Goal: Task Accomplishment & Management: Use online tool/utility

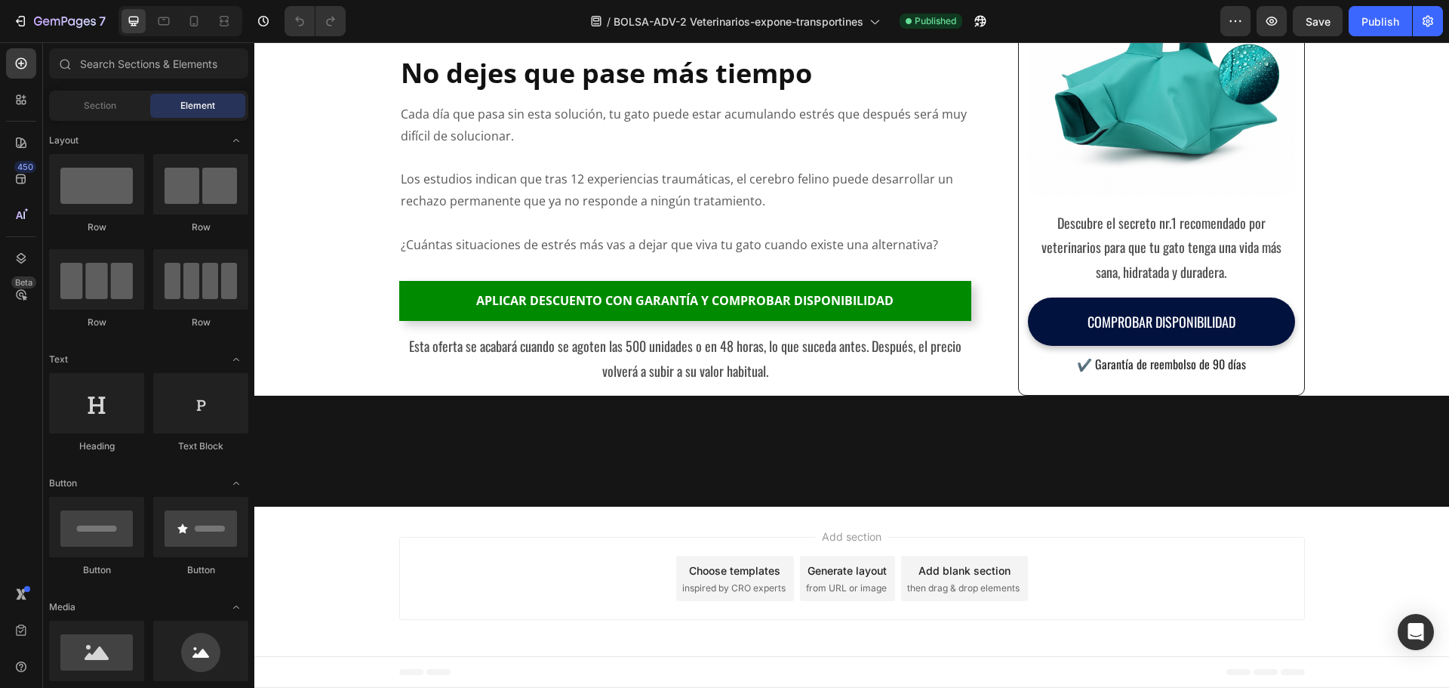
scroll to position [11173, 0]
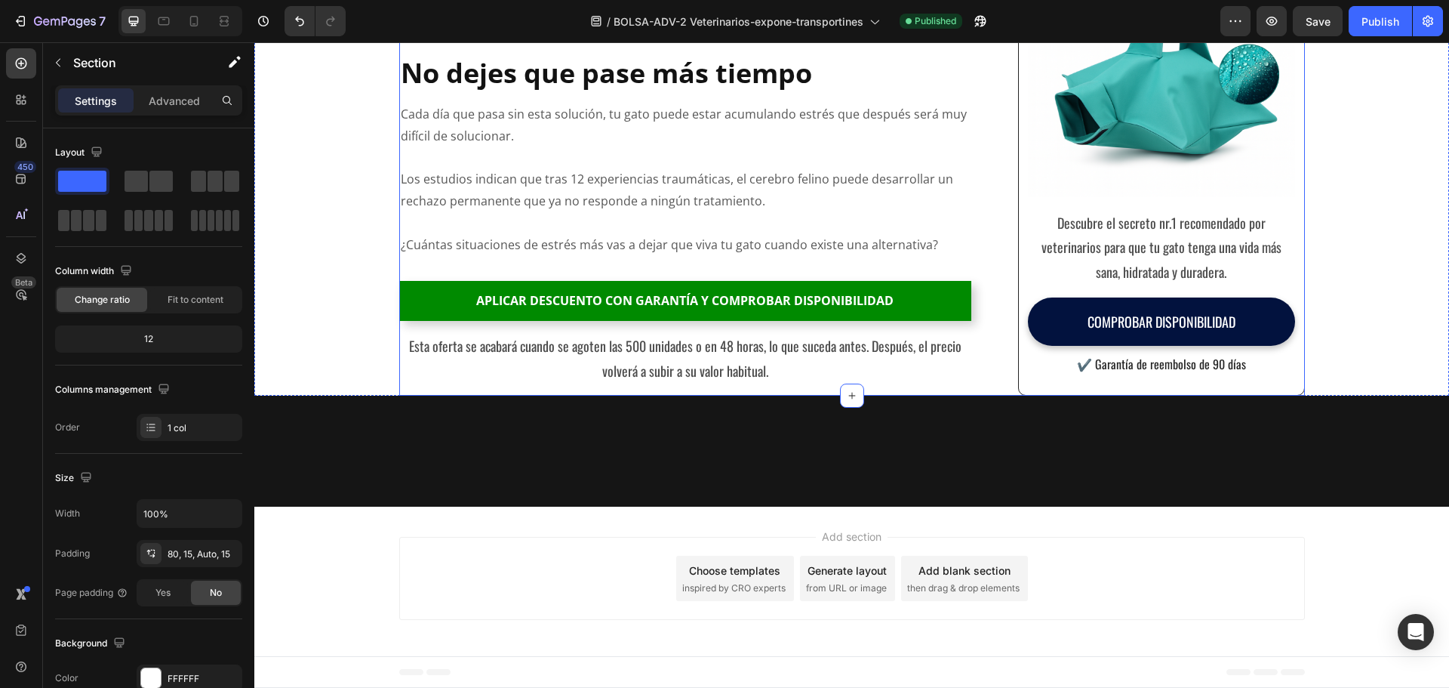
scroll to position [9739, 0]
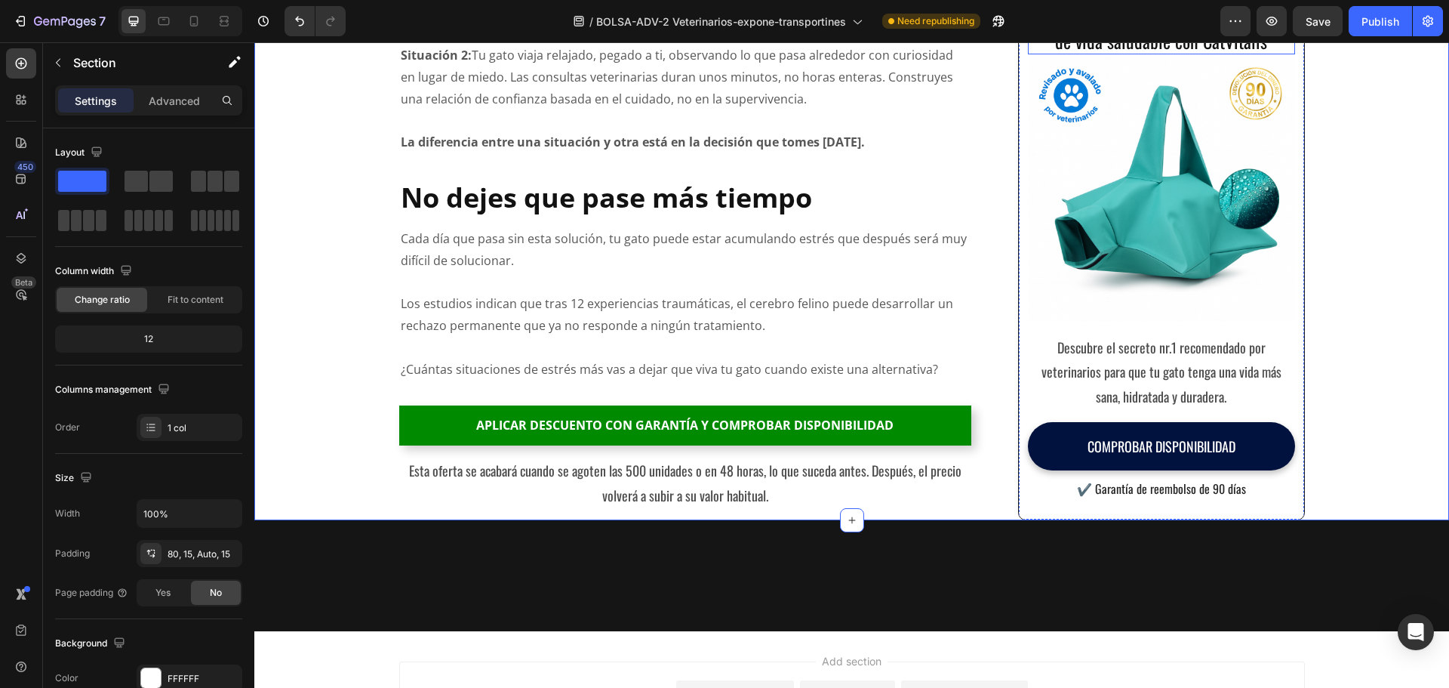
click at [1146, 54] on h2 "[PERSON_NAME] a tus gatos años extra de vida saludable con CatVitalis" at bounding box center [1161, 30] width 266 height 50
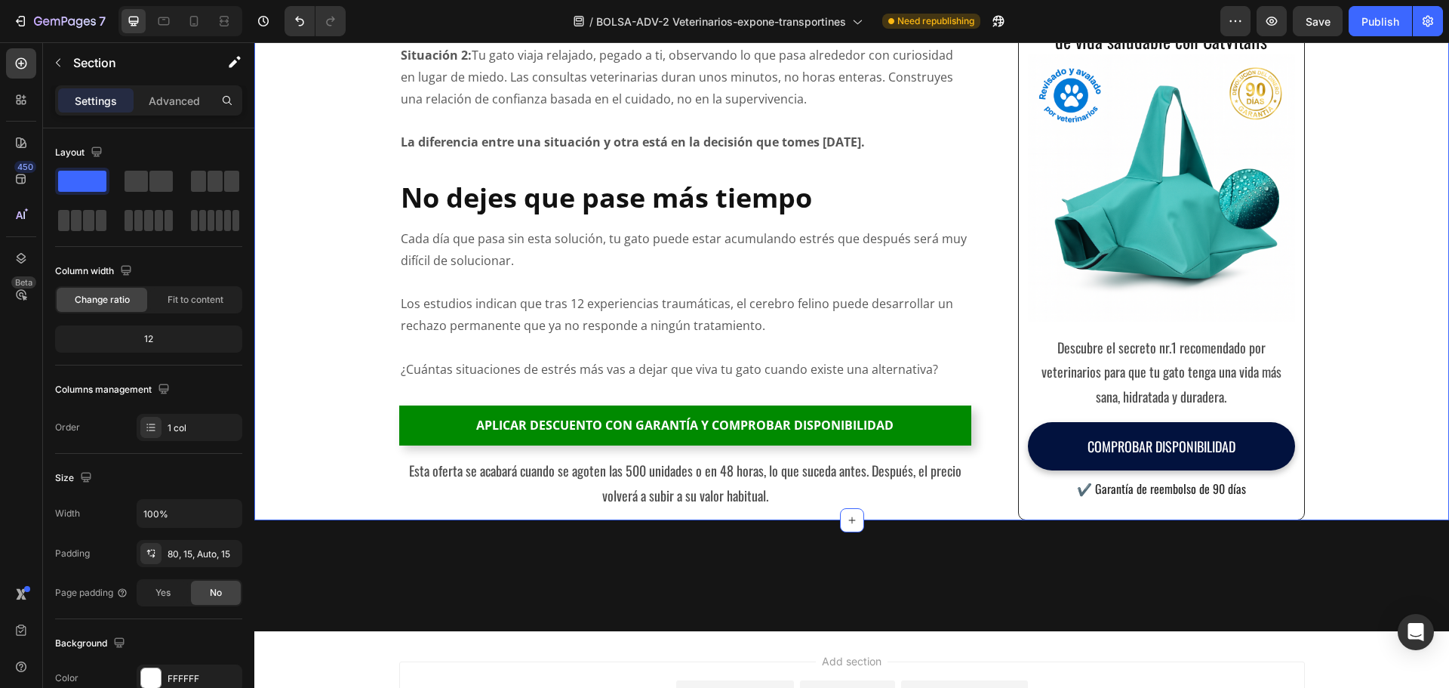
click at [1144, 54] on h2 "[PERSON_NAME] a tus gatos años extra de vida saludable con CatVitalis" at bounding box center [1161, 30] width 266 height 50
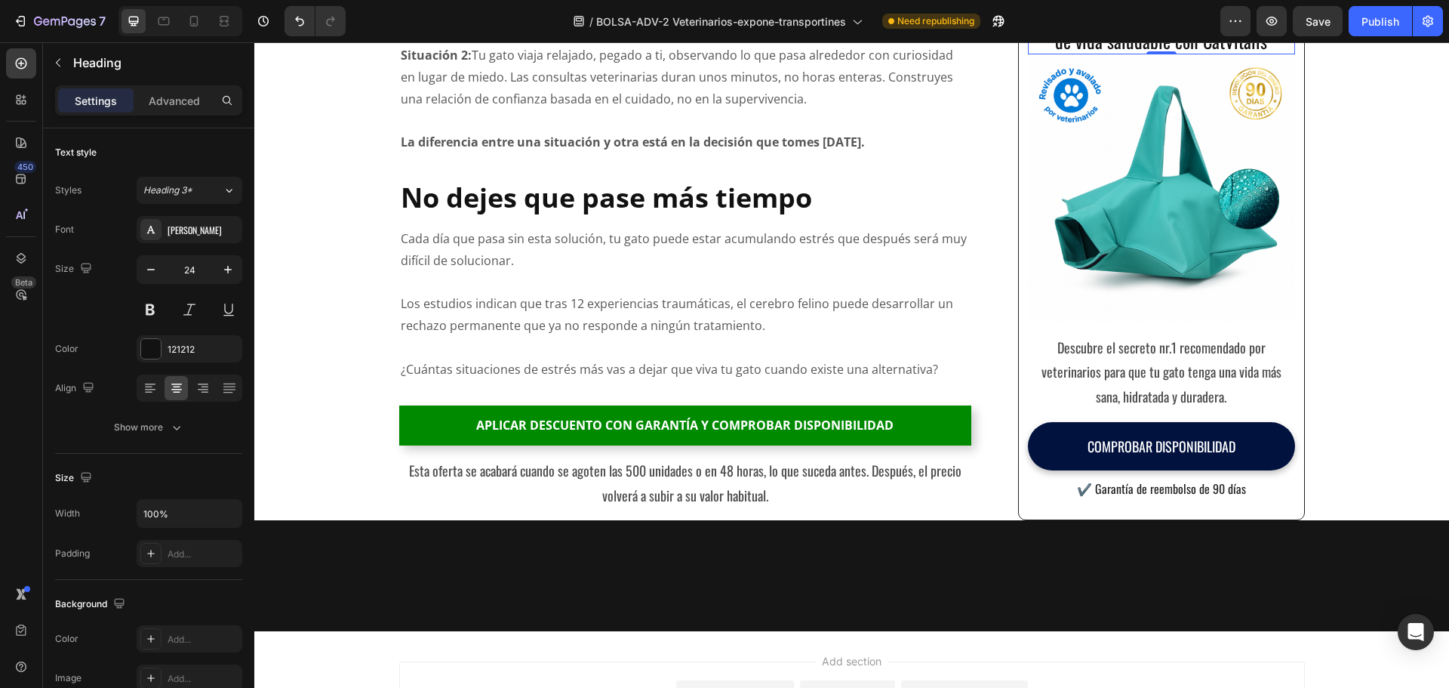
click at [1097, 54] on h2 "[PERSON_NAME] a tus gatos años extra de vida saludable con CatVitalis" at bounding box center [1161, 30] width 266 height 50
click at [1097, 53] on p "[PERSON_NAME] a tus gatos años extra de vida saludable con CatVitalis" at bounding box center [1161, 29] width 263 height 47
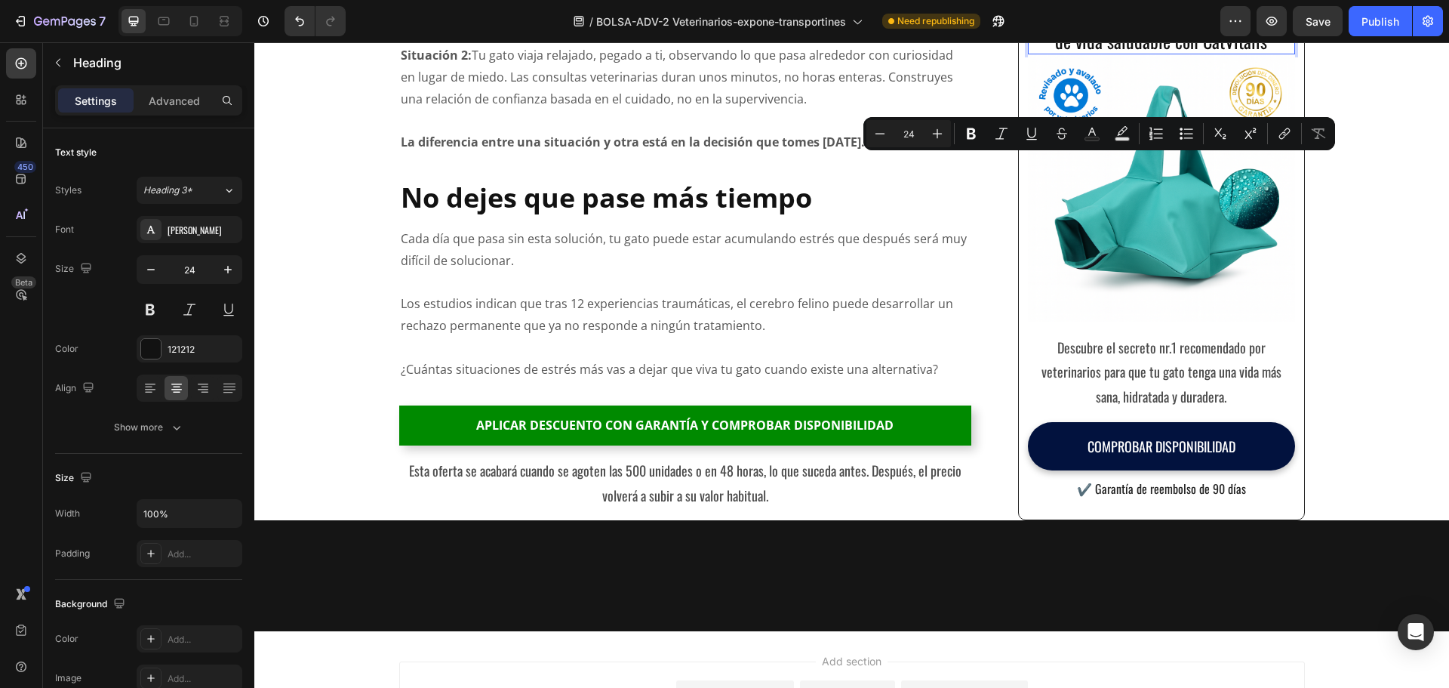
click at [1097, 53] on p "[PERSON_NAME] a tus gatos años extra de vida saludable con CatVitalis" at bounding box center [1161, 29] width 263 height 47
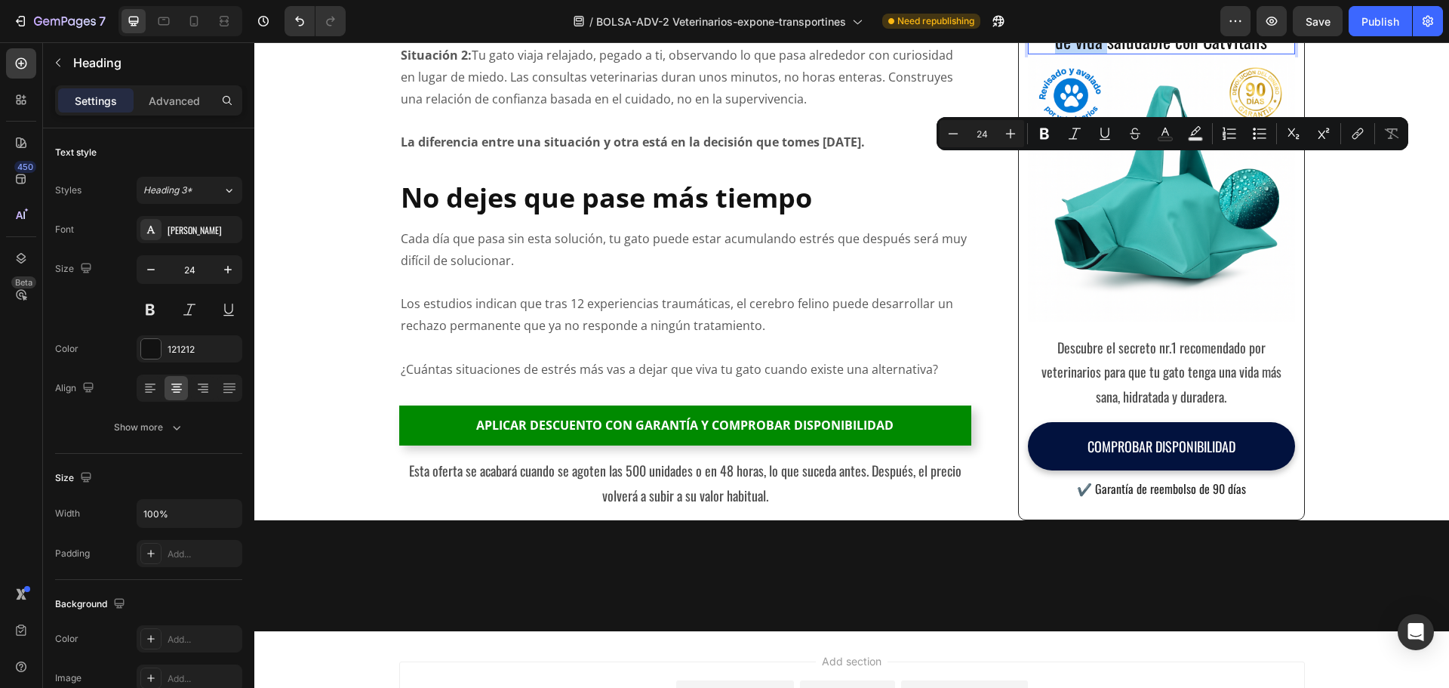
drag, startPoint x: 1155, startPoint y: 175, endPoint x: 1138, endPoint y: 196, distance: 26.8
click at [1138, 53] on p "[PERSON_NAME] a tus gatos años extra de vida saludable con CatVitalis" at bounding box center [1161, 29] width 263 height 47
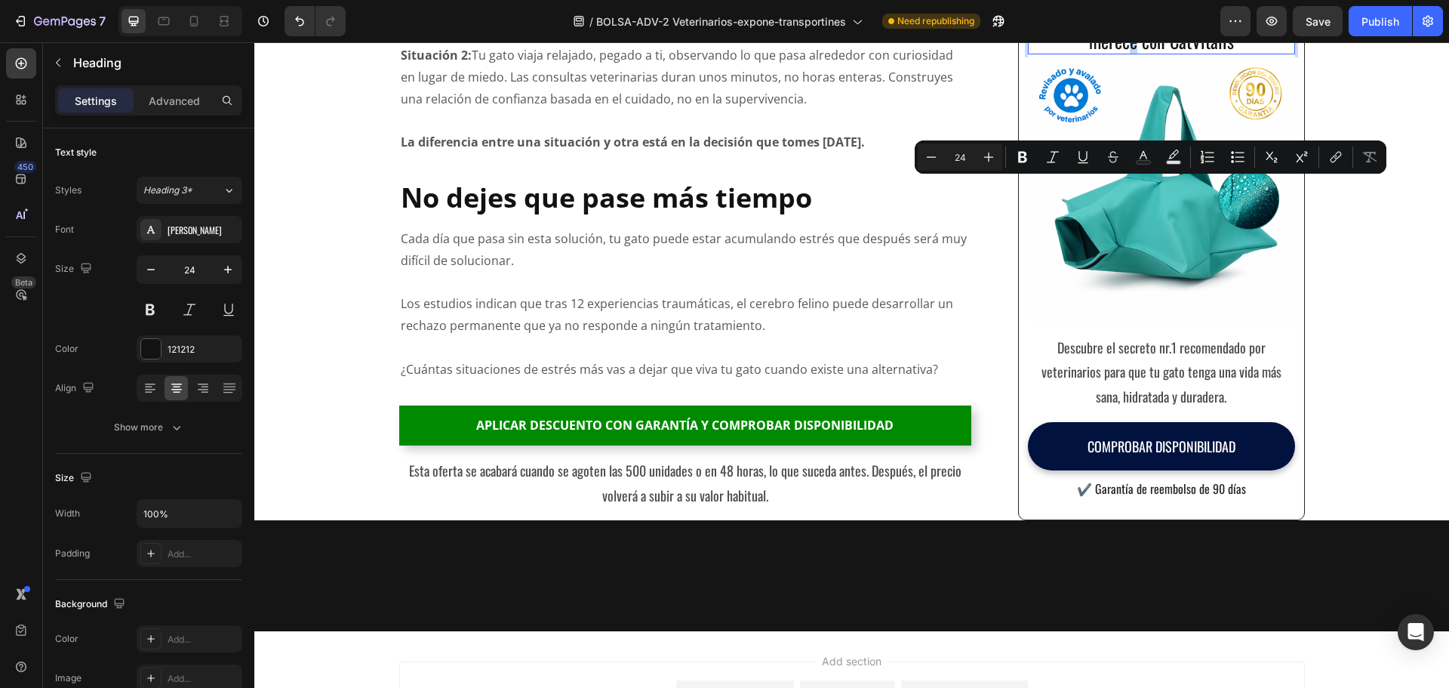
click at [1151, 53] on p "Dale a tus gatos que se merece con CatVitalis" at bounding box center [1161, 29] width 263 height 47
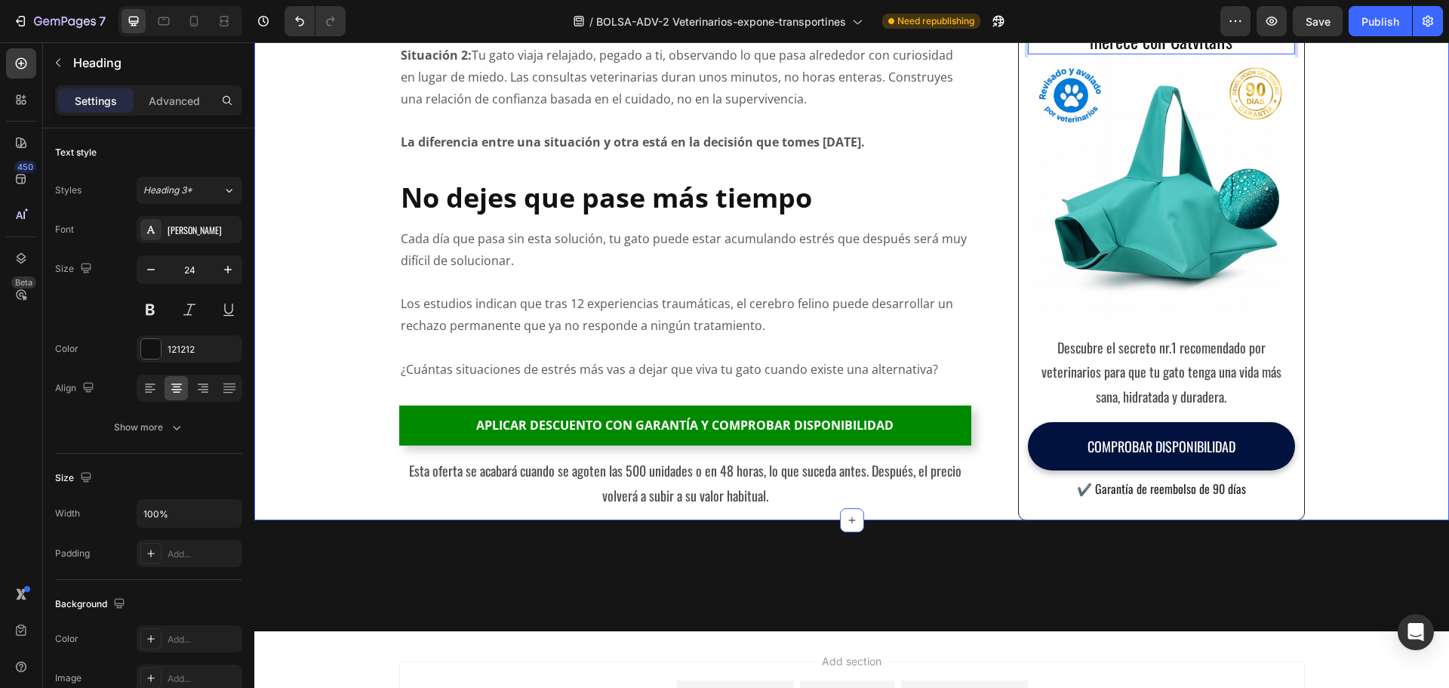
click at [1189, 53] on p "Dale a tus gatos que se merece con Catvitalis" at bounding box center [1161, 29] width 263 height 47
click at [1150, 53] on p "Dale a tus gatos que se merece con Catvitalis" at bounding box center [1161, 29] width 263 height 47
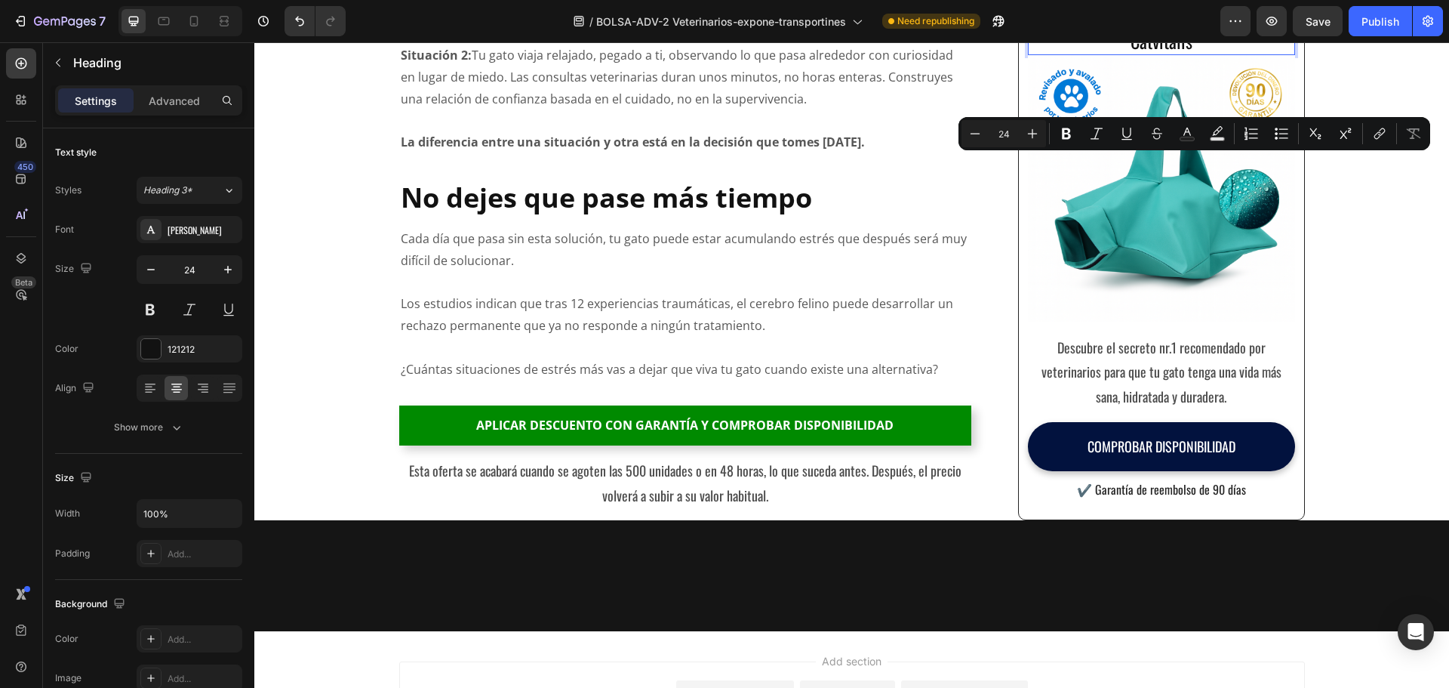
drag, startPoint x: 1157, startPoint y: 174, endPoint x: 1231, endPoint y: 177, distance: 74.8
click at [1231, 54] on p "Dale a tus gatos la tranquilidad que se merece con Catvitalis" at bounding box center [1161, 18] width 263 height 71
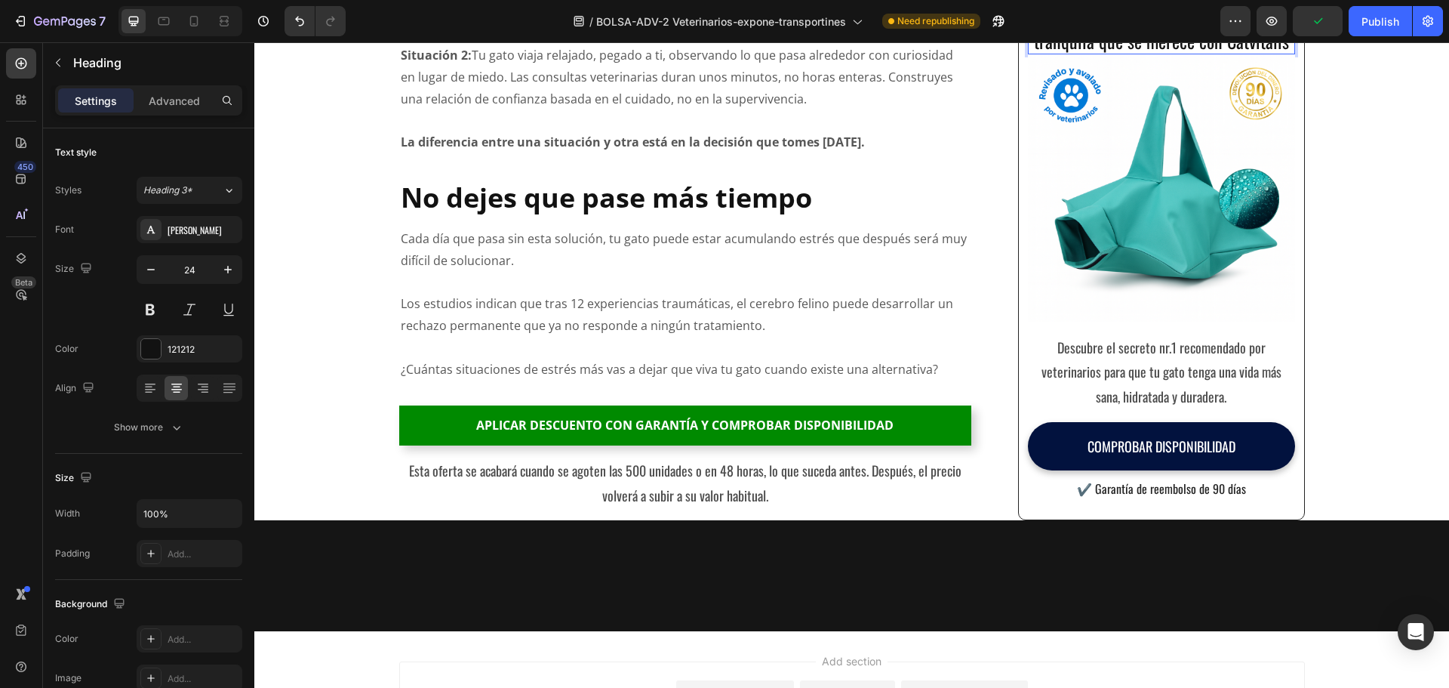
click at [1135, 53] on p "Dale a tus gatos la vida tranquila que se merece con Catvitalis" at bounding box center [1161, 29] width 263 height 47
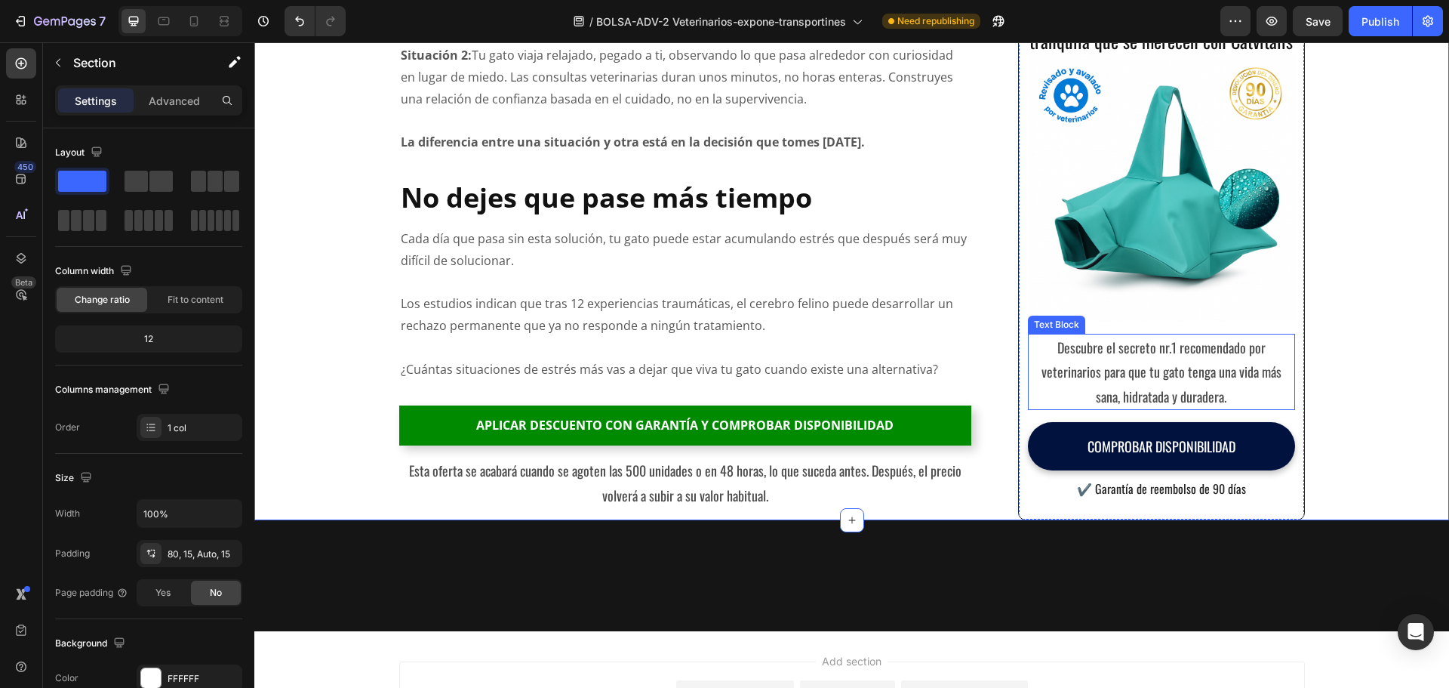
click at [1140, 408] on p "Descubre el secreto nr.1 recomendado por veterinarios para que tu gato tenga un…" at bounding box center [1161, 371] width 263 height 73
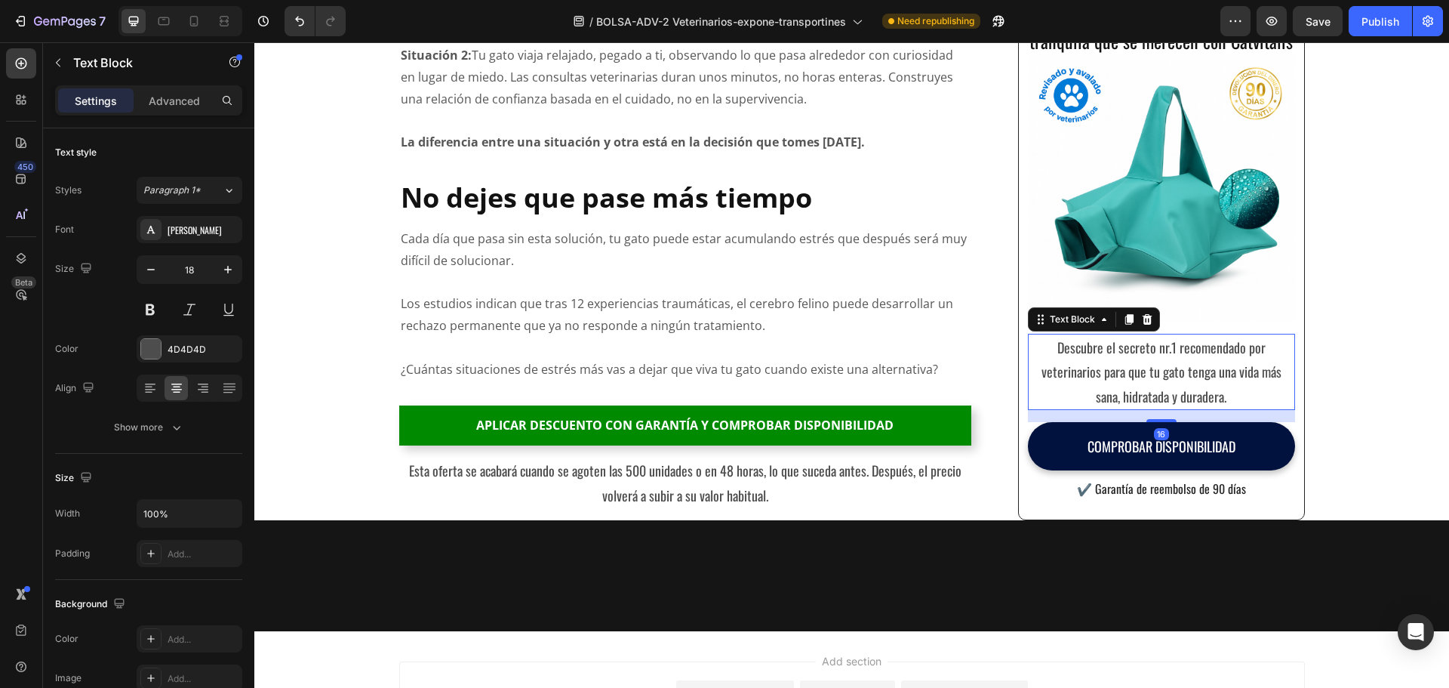
click at [1117, 408] on p "Descubre el secreto nr.1 recomendado por veterinarios para que tu gato tenga un…" at bounding box center [1161, 371] width 263 height 73
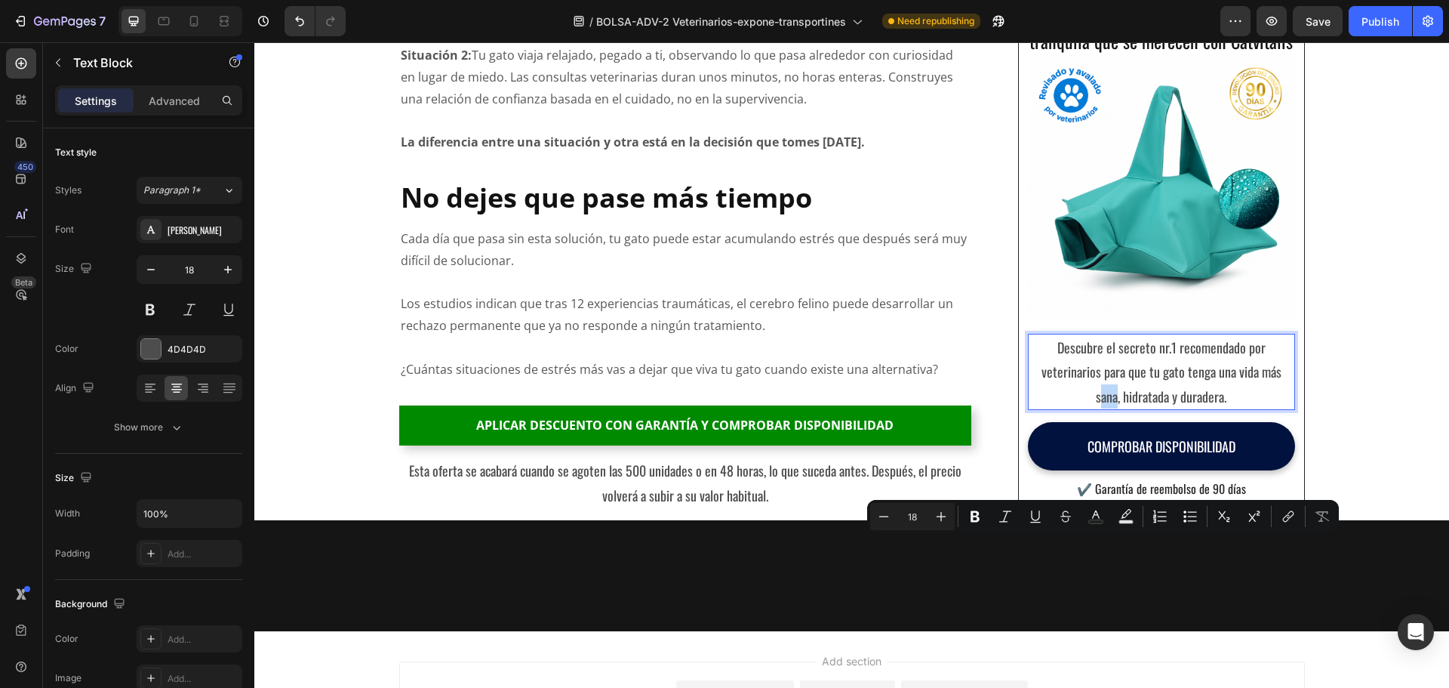
drag, startPoint x: 1094, startPoint y: 551, endPoint x: 1111, endPoint y: 552, distance: 16.6
click at [1111, 408] on p "Descubre el secreto nr.1 recomendado por veterinarios para que tu gato tenga un…" at bounding box center [1161, 371] width 263 height 73
drag, startPoint x: 1124, startPoint y: 549, endPoint x: 1166, endPoint y: 550, distance: 41.5
click at [1166, 408] on p "Descubre el secreto nr.1 recomendado por veterinarios para que tu gato tenga un…" at bounding box center [1161, 371] width 263 height 73
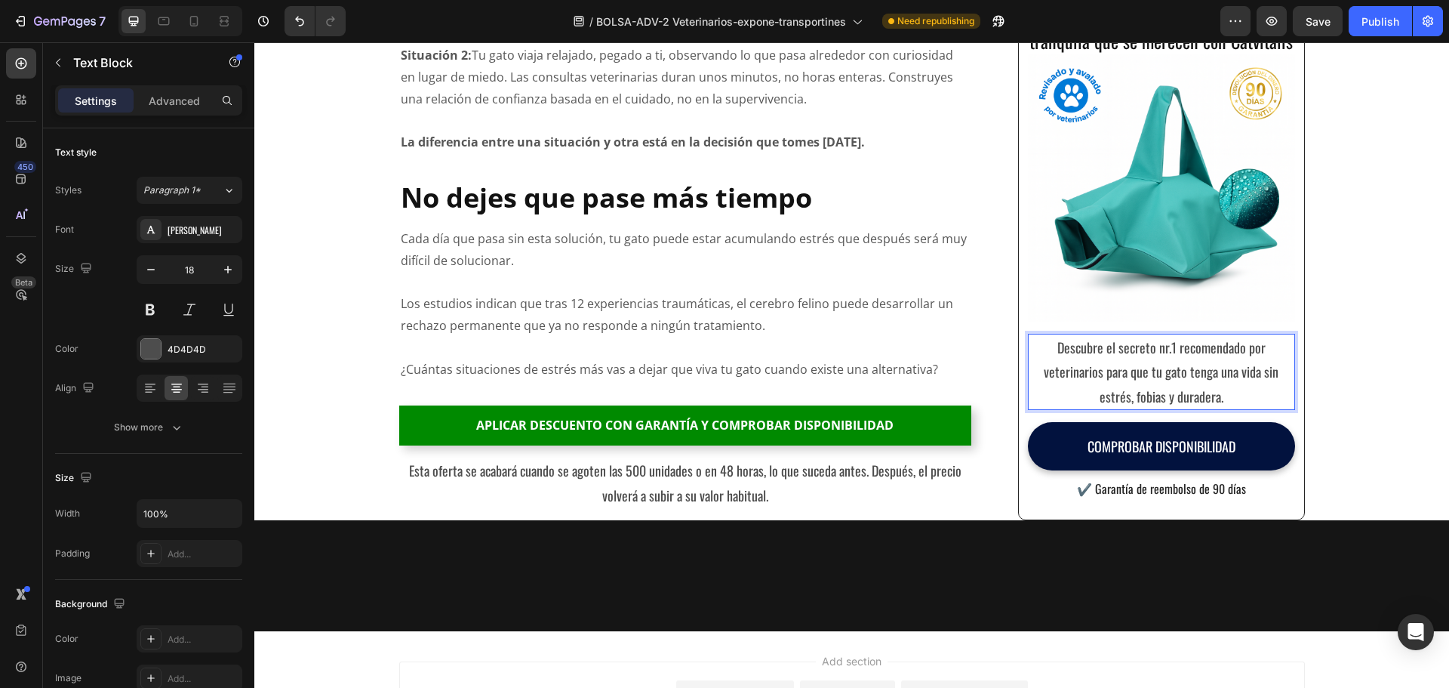
click at [1131, 408] on p "Descubre el secreto nr.1 recomendado por veterinarios para que tu gato tenga un…" at bounding box center [1161, 371] width 263 height 73
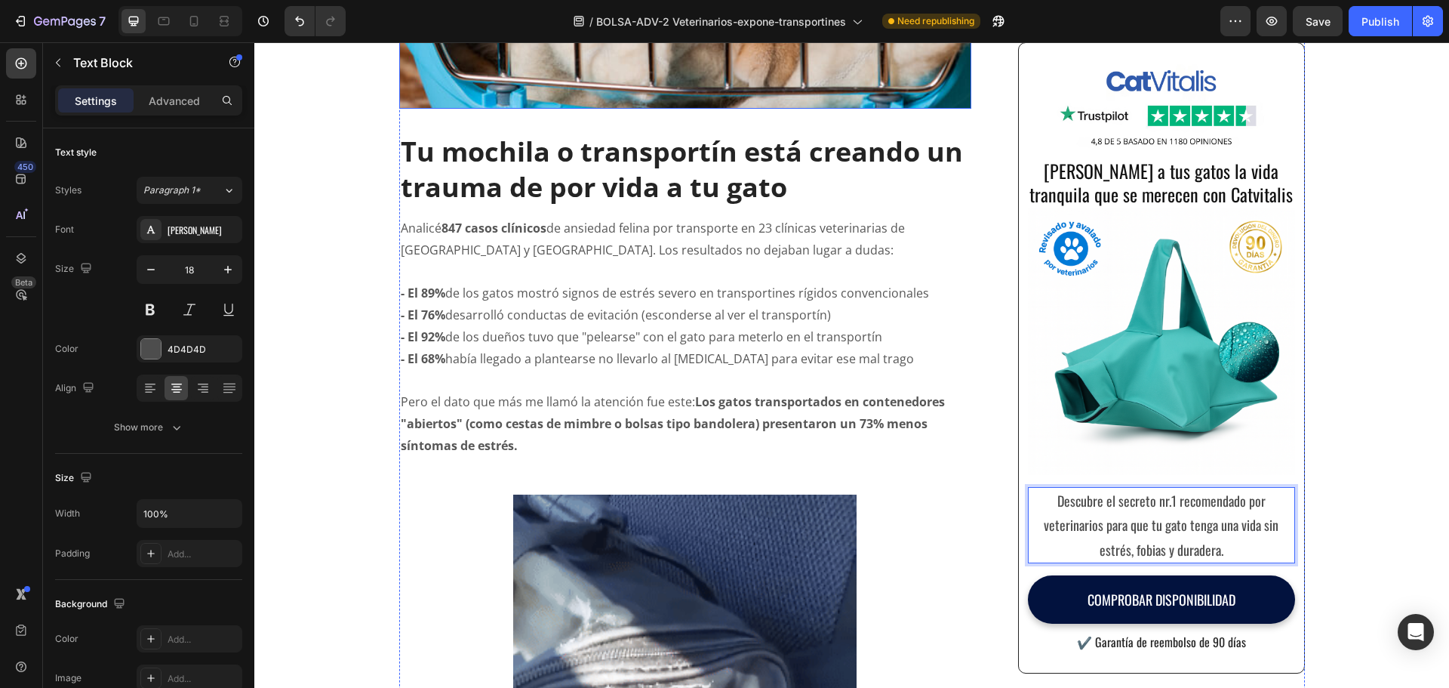
scroll to position [2718, 0]
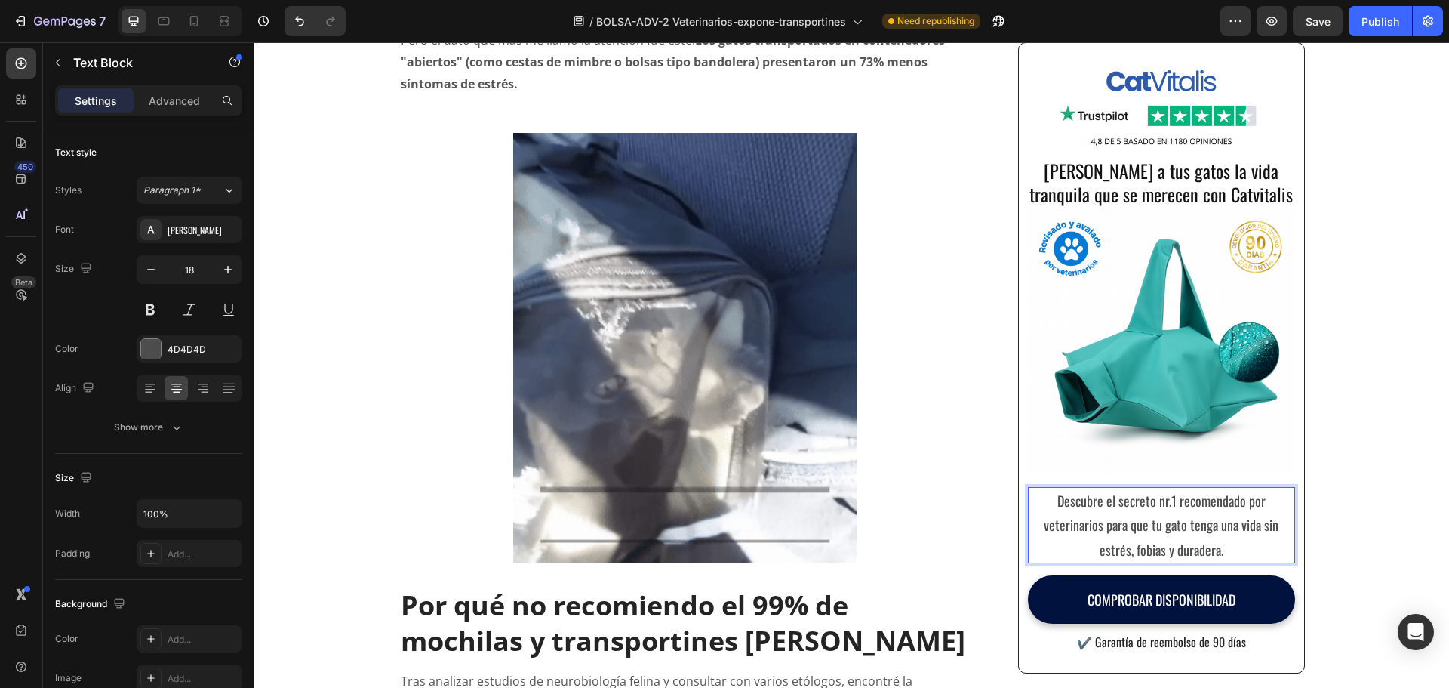
click at [1138, 547] on p "Descubre el secreto nr.1 recomendado por veterinarios para que tu gato tenga un…" at bounding box center [1161, 524] width 263 height 73
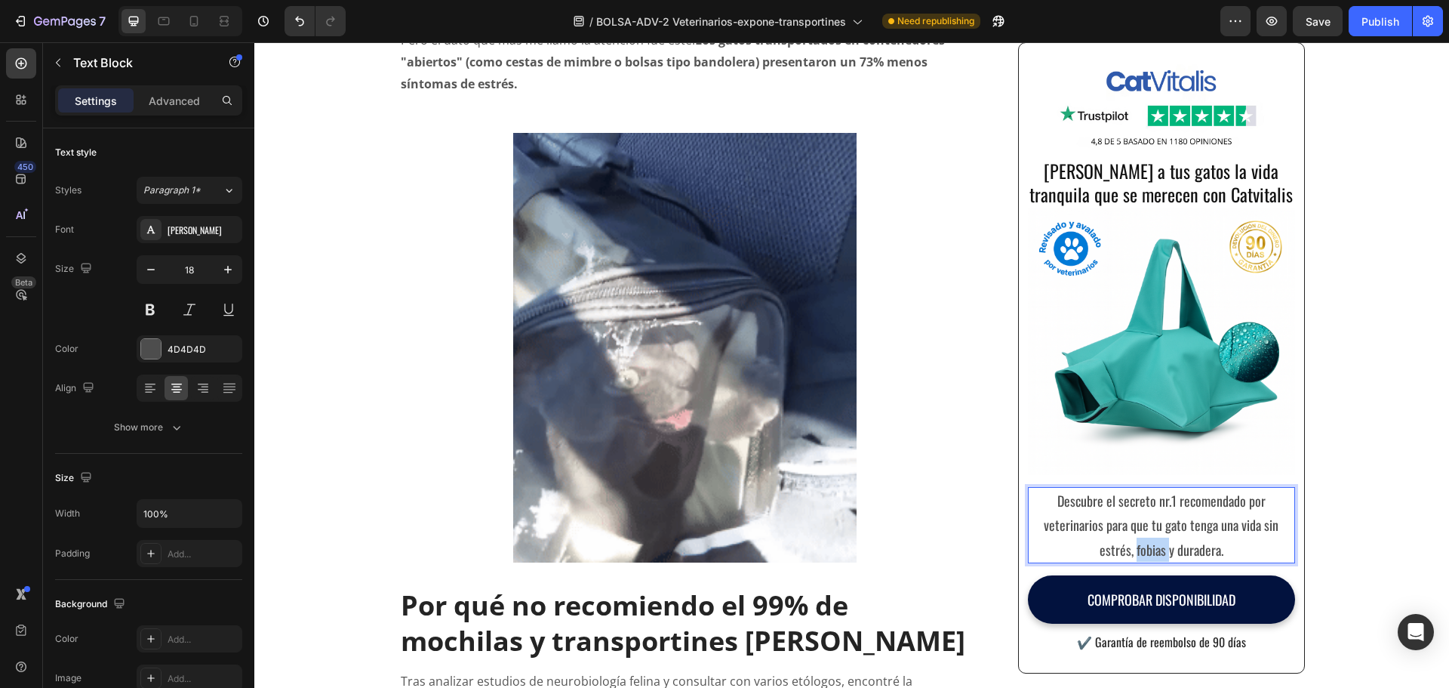
click at [1138, 547] on p "Descubre el secreto nr.1 recomendado por veterinarios para que tu gato tenga un…" at bounding box center [1161, 524] width 263 height 73
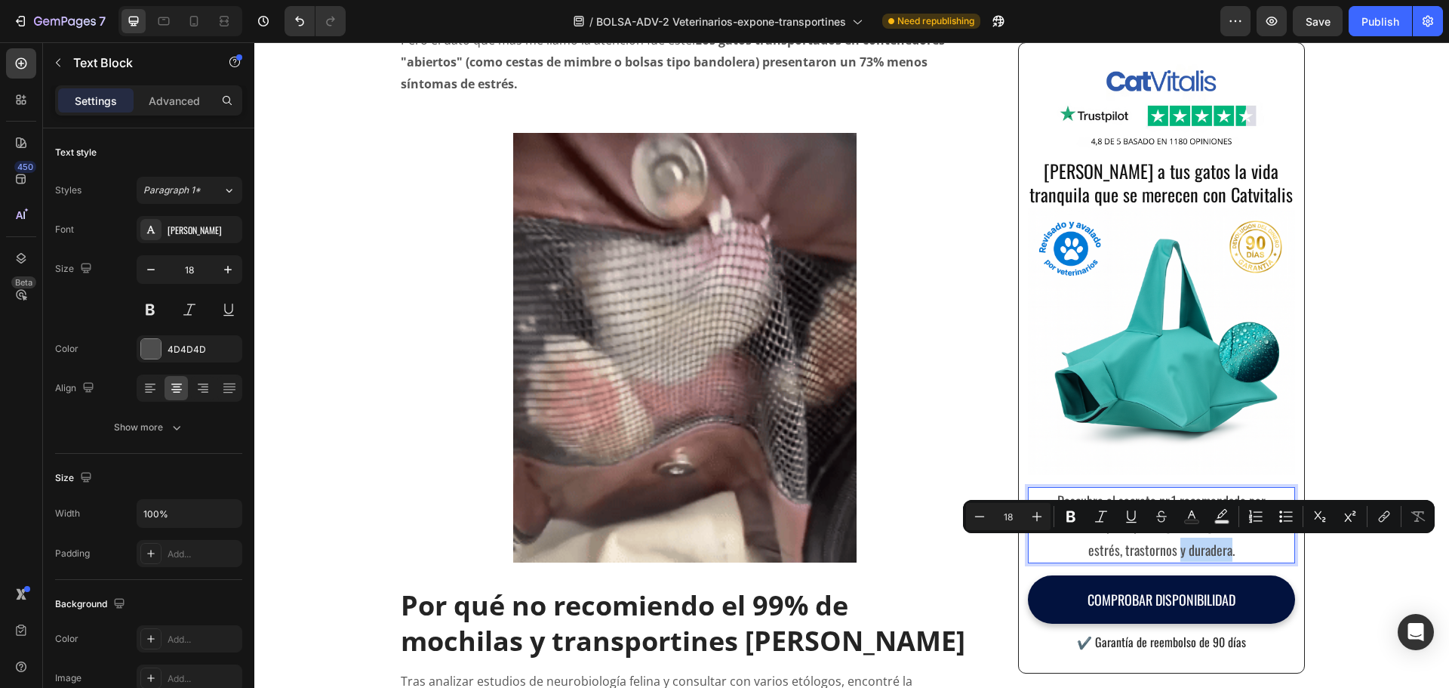
drag, startPoint x: 1175, startPoint y: 551, endPoint x: 1224, endPoint y: 553, distance: 49.1
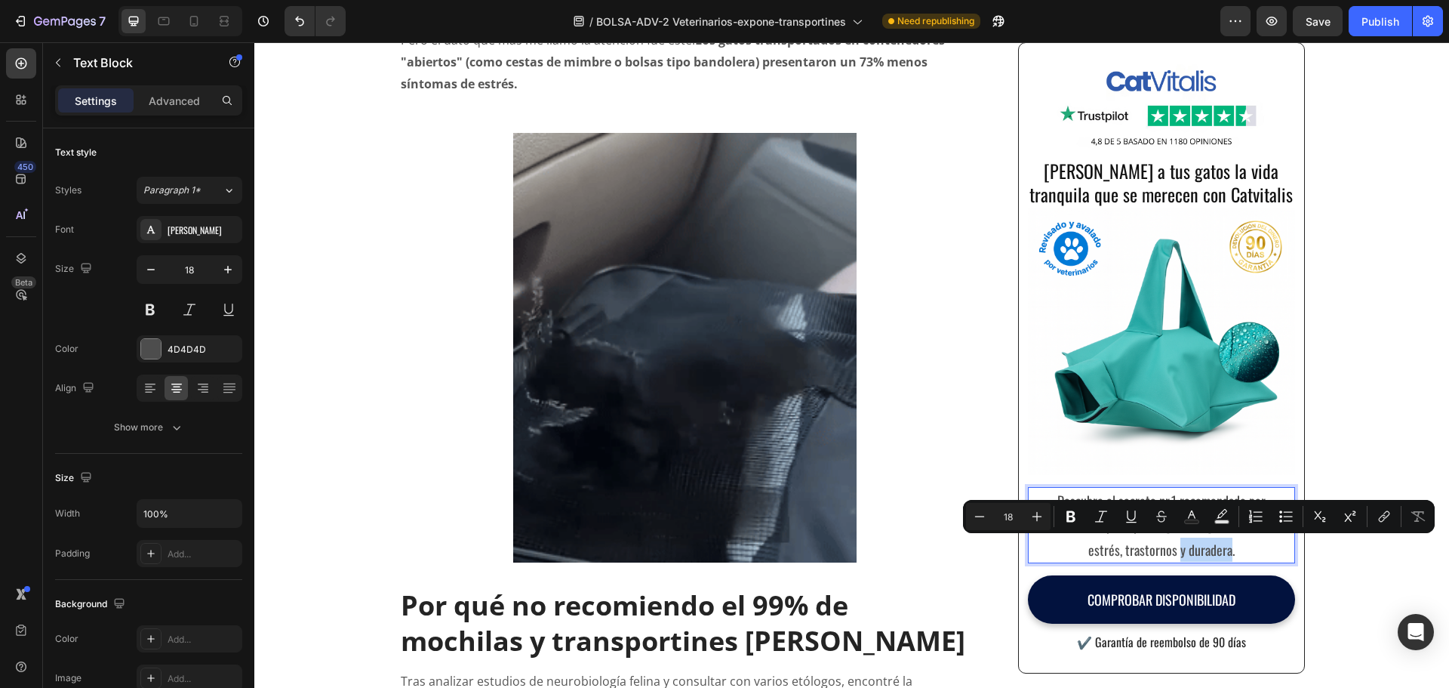
click at [1224, 553] on p "Descubre el secreto nr.1 recomendado por veterinarios para que tu gato tenga un…" at bounding box center [1161, 524] width 263 height 73
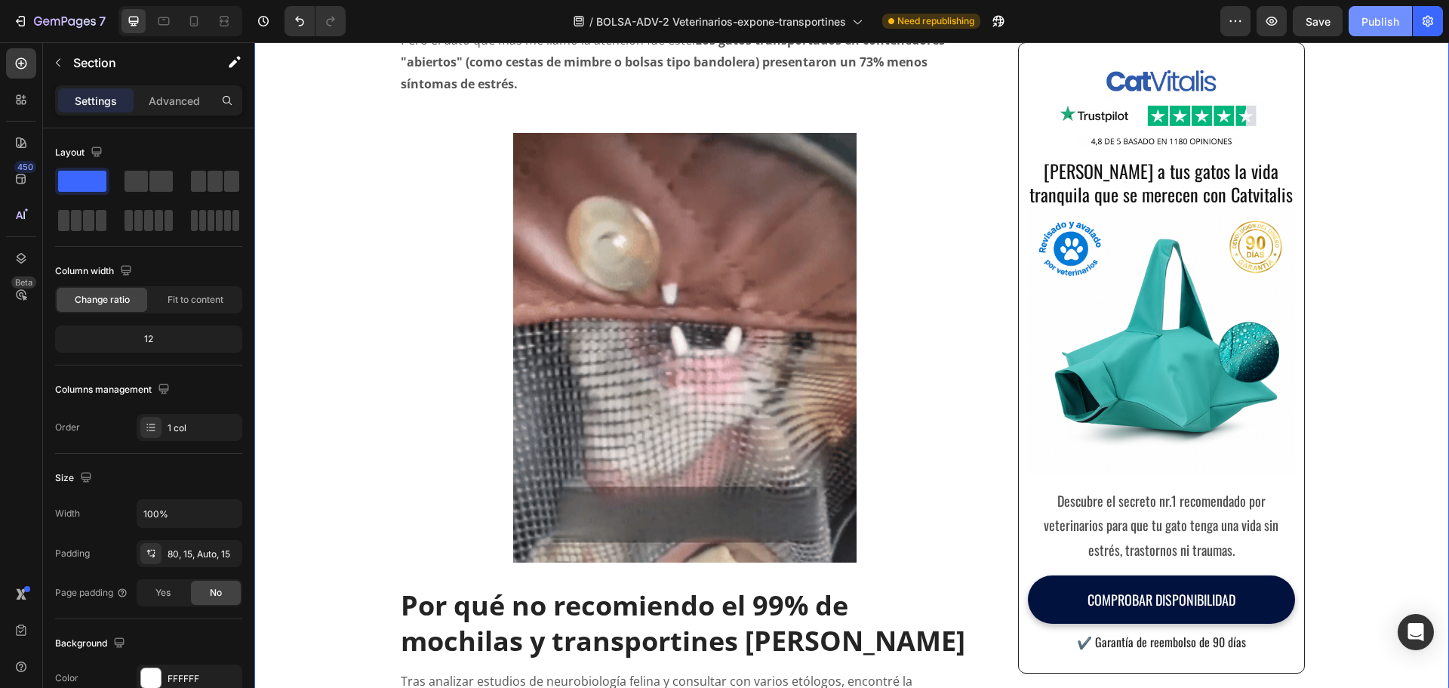
click at [1375, 32] on button "Publish" at bounding box center [1380, 21] width 63 height 30
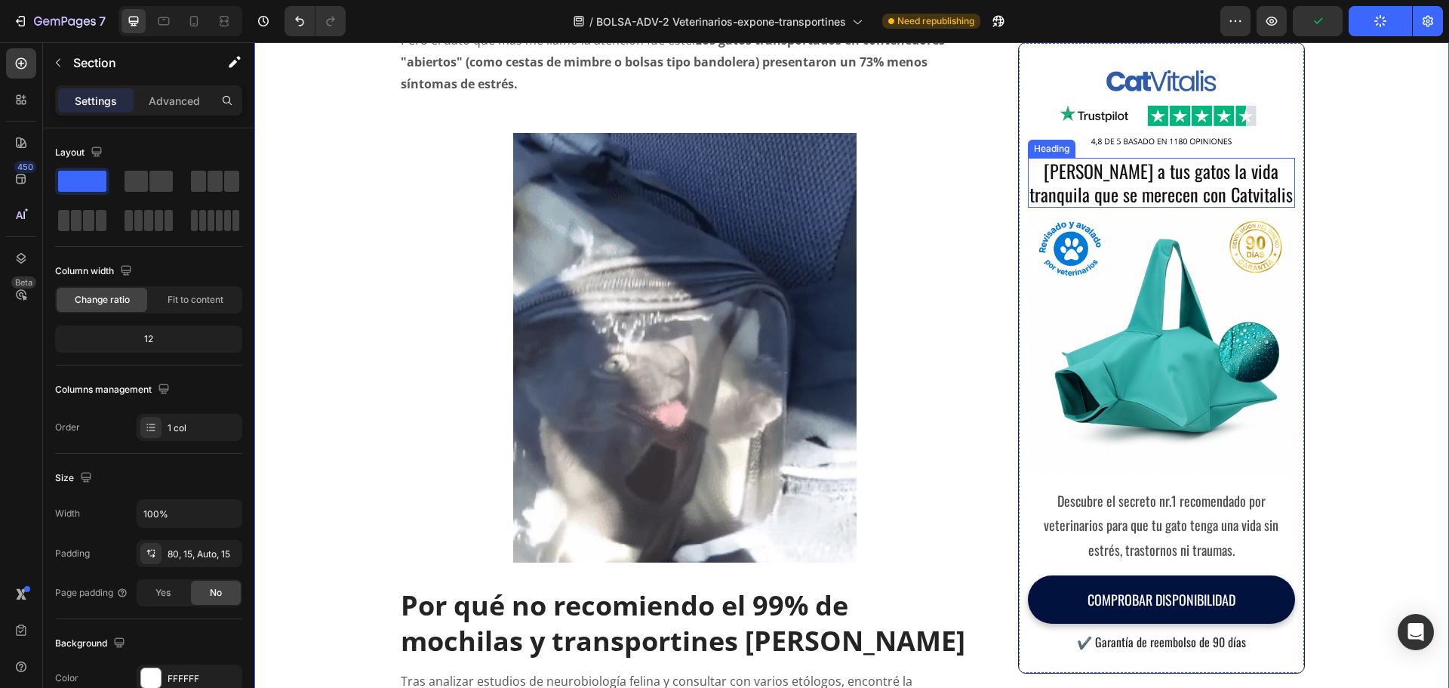
click at [1178, 170] on p "Dale a tus gatos la vida tranquila que se merecen con Catvitalis" at bounding box center [1161, 182] width 263 height 47
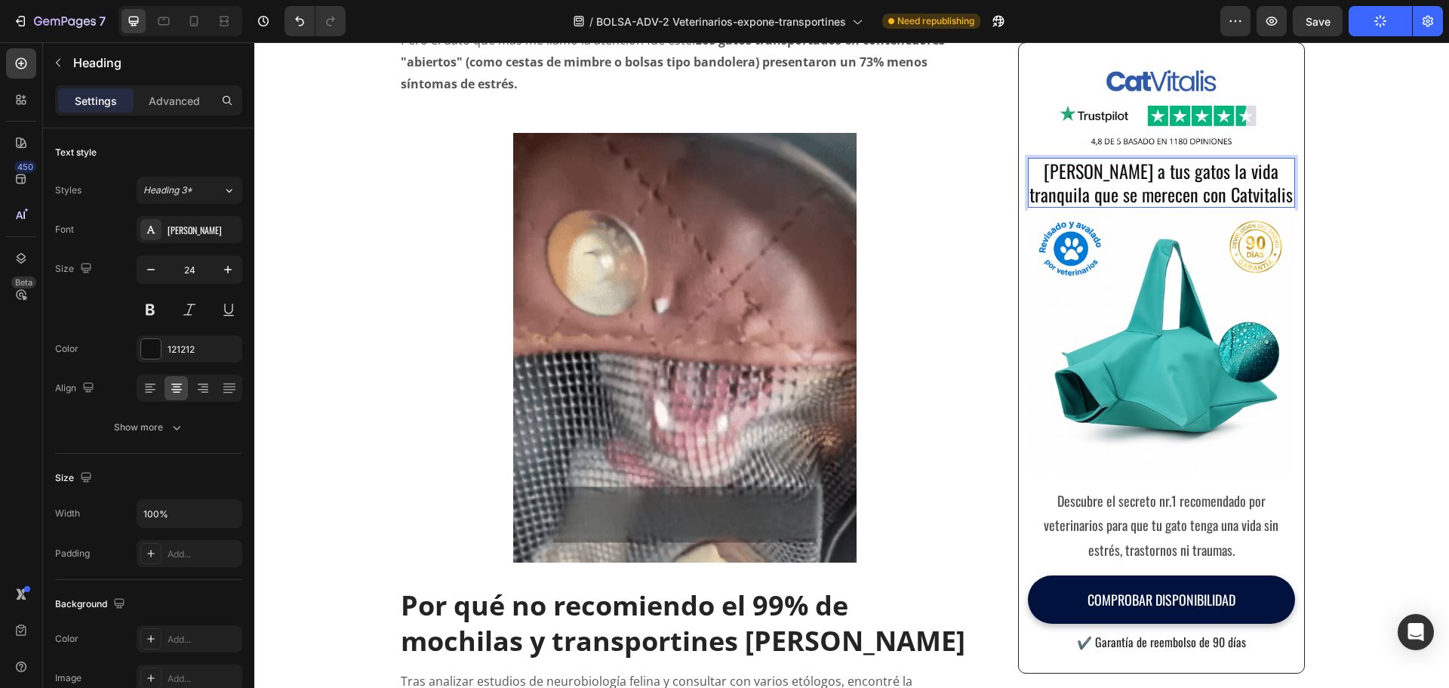
click at [1173, 174] on p "Dale a tus gatos la vida tranquila que se merecen con Catvitalis" at bounding box center [1161, 182] width 263 height 47
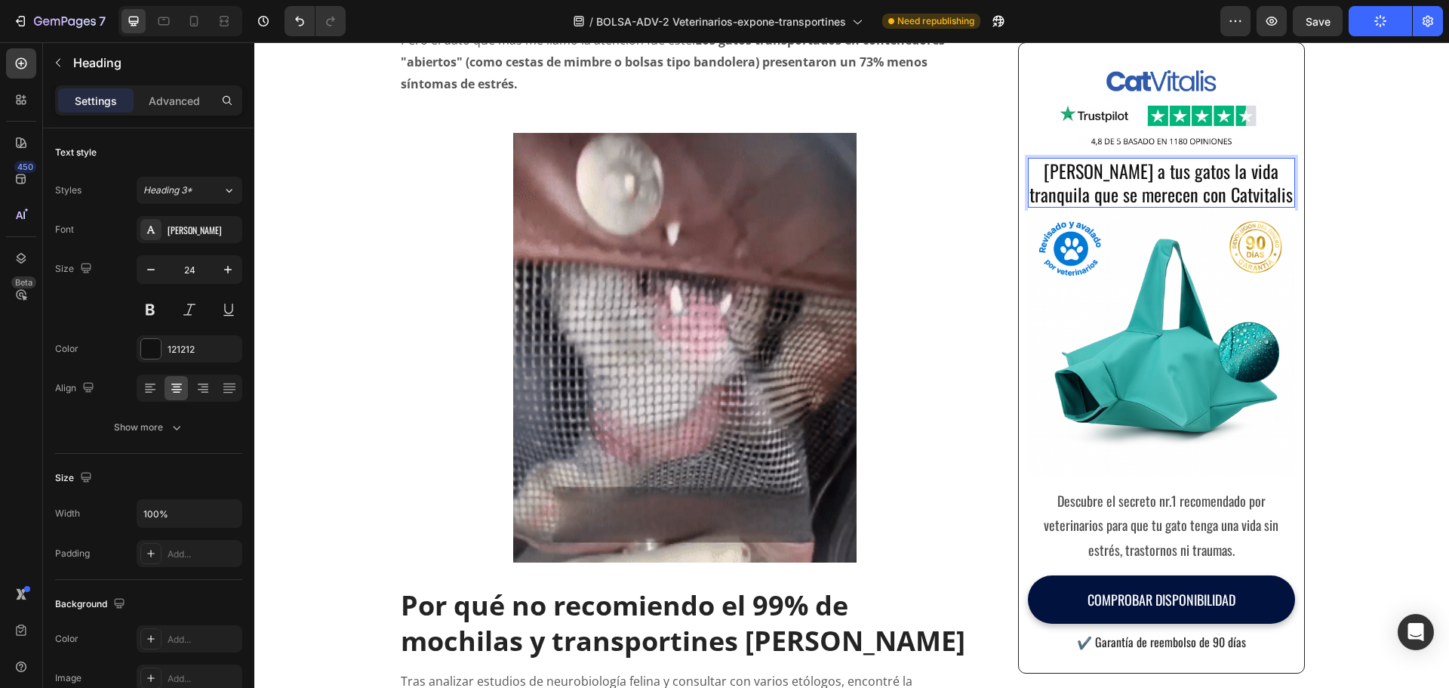
click at [1175, 175] on p "Dale a tus gatos la vida tranquila que se merecen con Catvitalis" at bounding box center [1161, 182] width 263 height 47
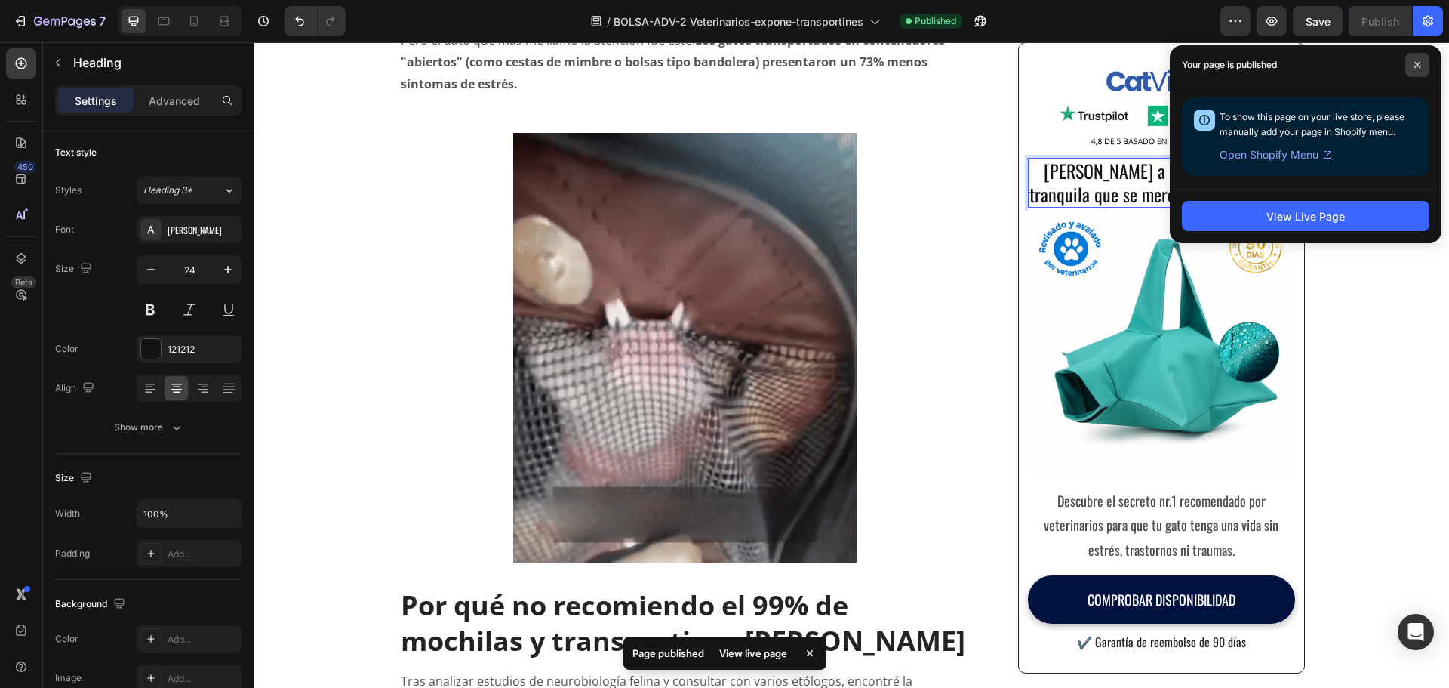
click at [1418, 68] on icon at bounding box center [1418, 65] width 8 height 8
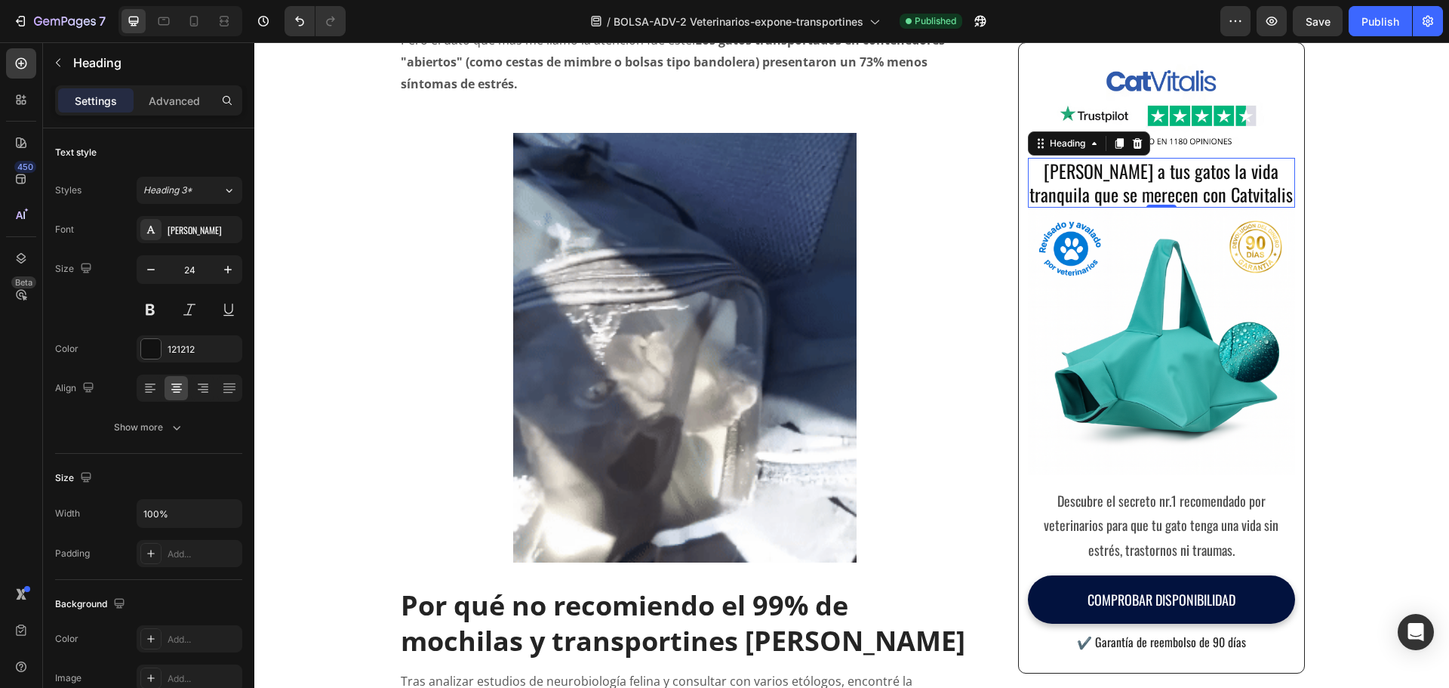
click at [1182, 174] on p "Dale a tus gatos la vida tranquila que se merecen con Catvitalis" at bounding box center [1161, 182] width 263 height 47
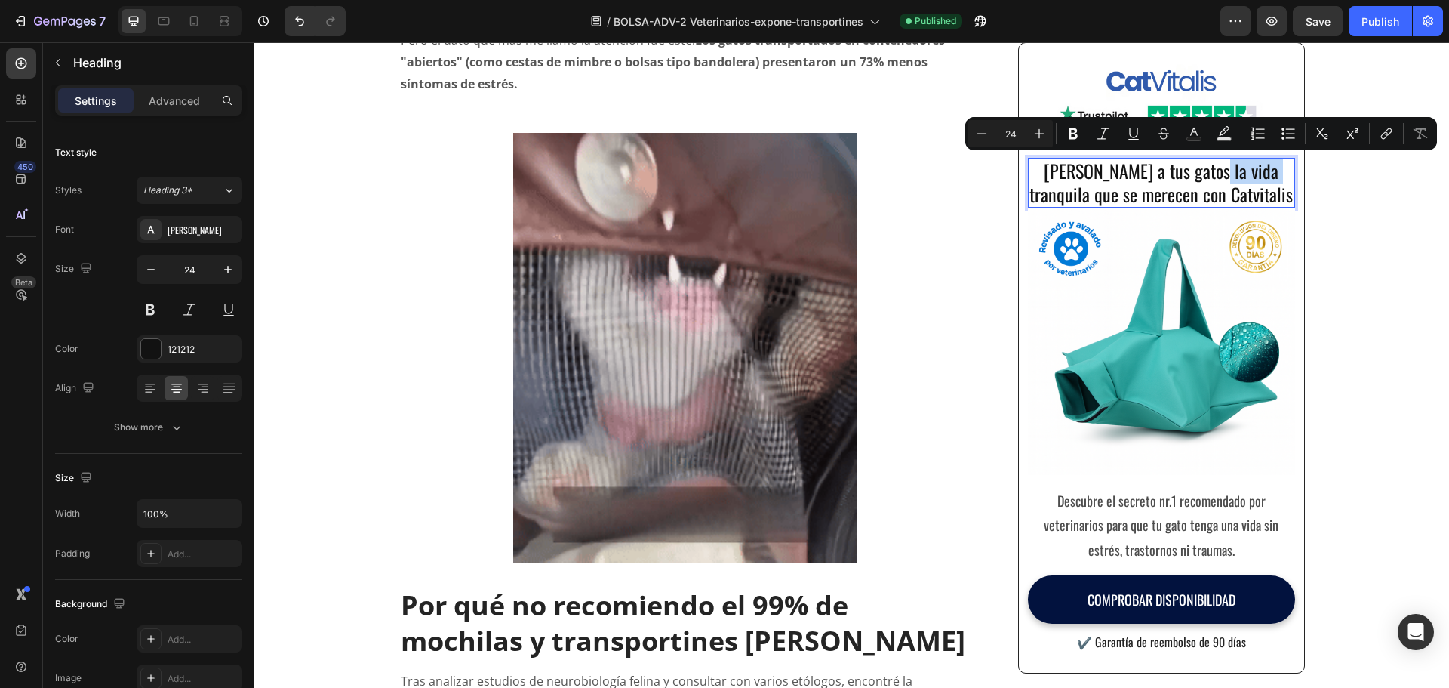
drag, startPoint x: 1183, startPoint y: 175, endPoint x: 1240, endPoint y: 175, distance: 57.4
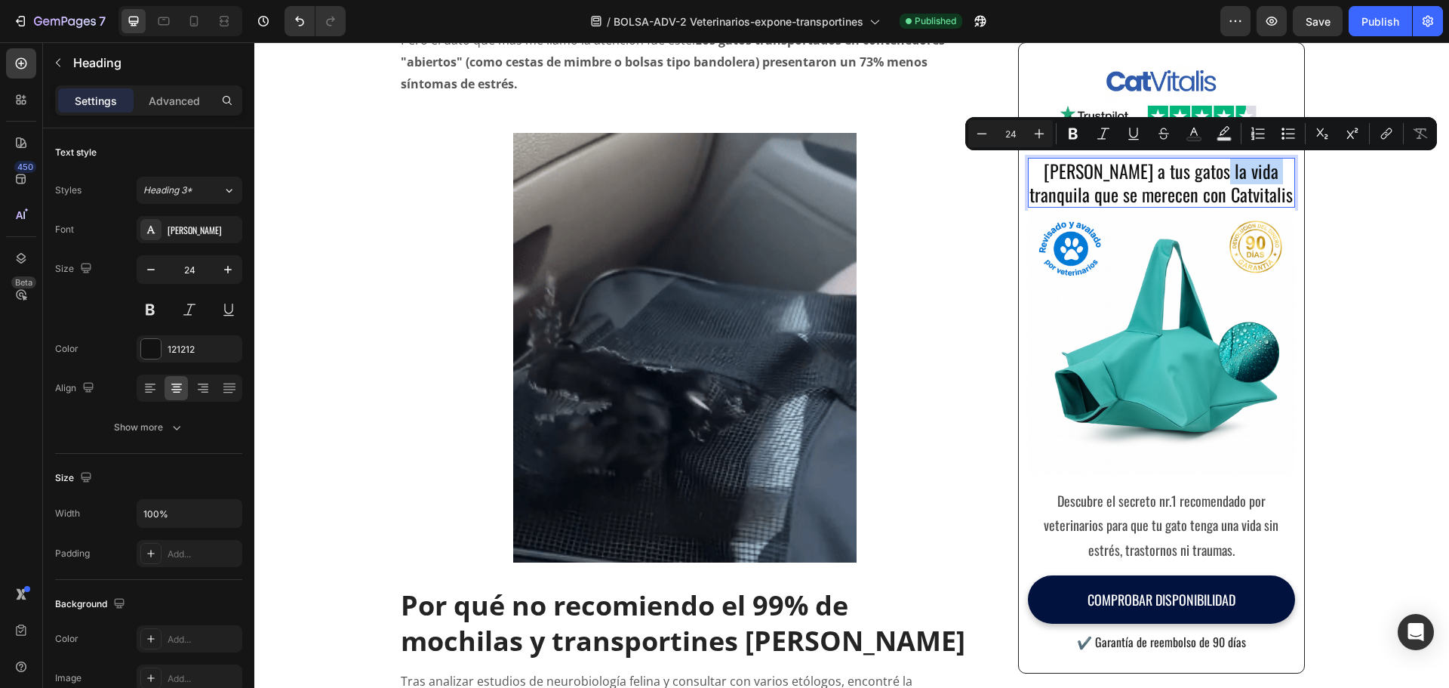
click at [1240, 175] on p "Dale a tus gatos la vida tranquila que se merecen con Catvitalis" at bounding box center [1161, 182] width 263 height 47
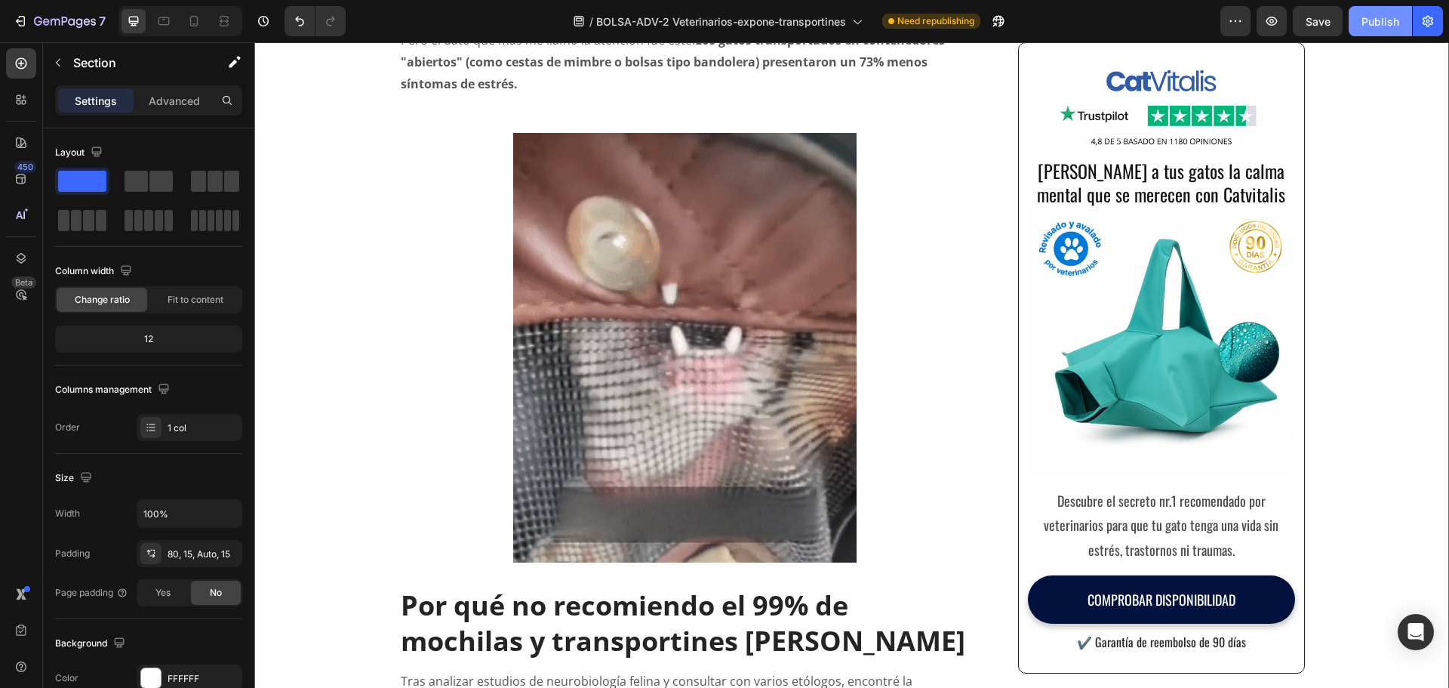
click at [1382, 16] on div "Publish" at bounding box center [1381, 22] width 38 height 16
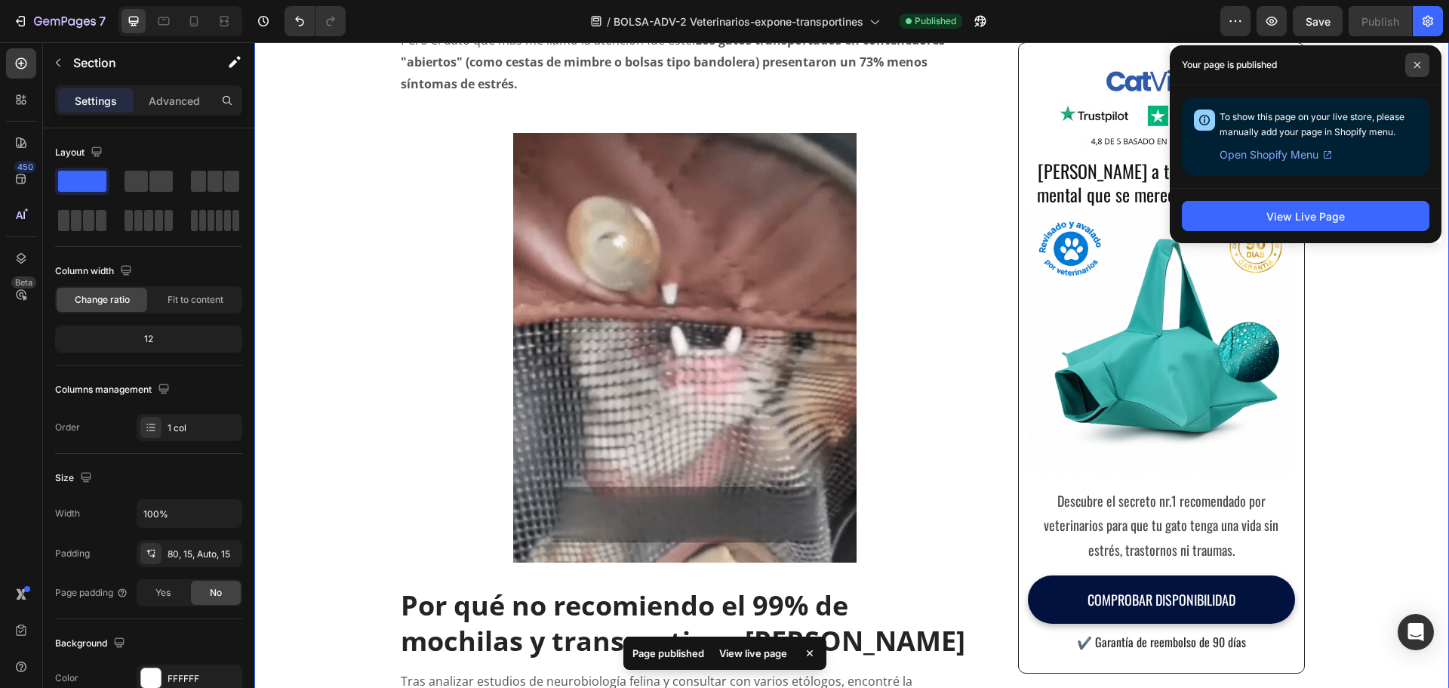
click at [1423, 66] on span at bounding box center [1418, 65] width 24 height 24
